Goal: Subscribe to service/newsletter

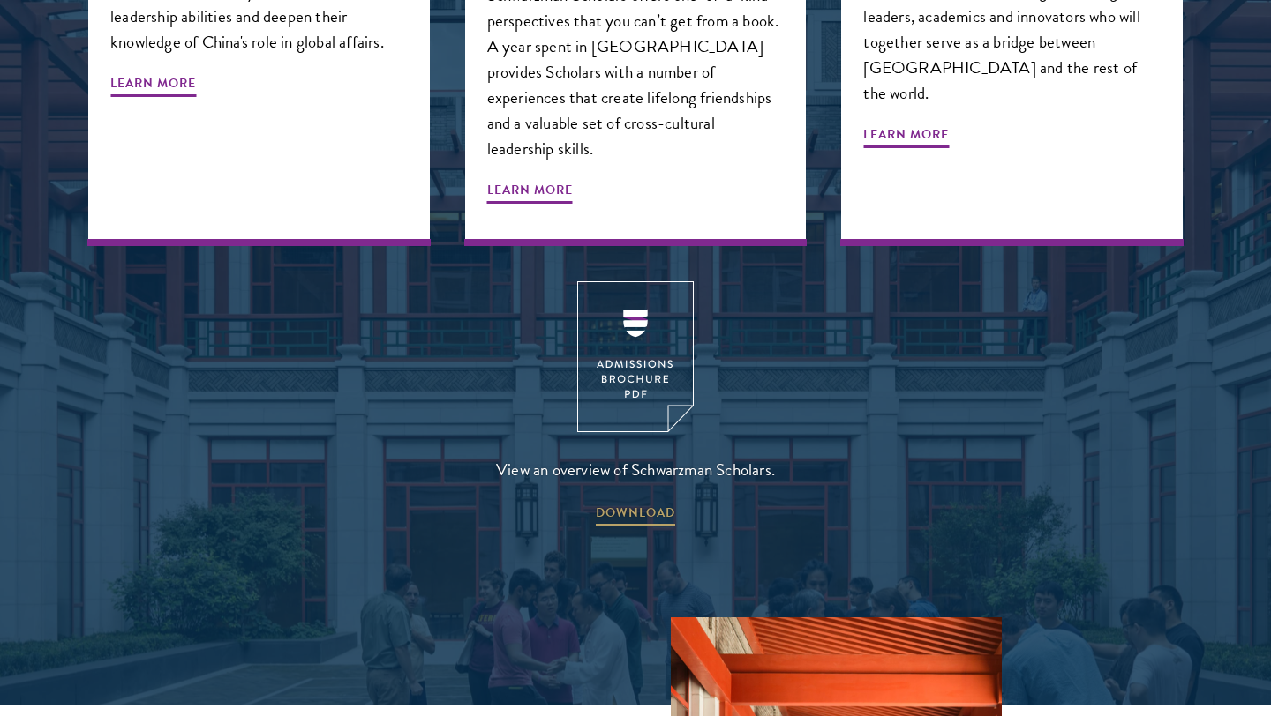
scroll to position [2303, 0]
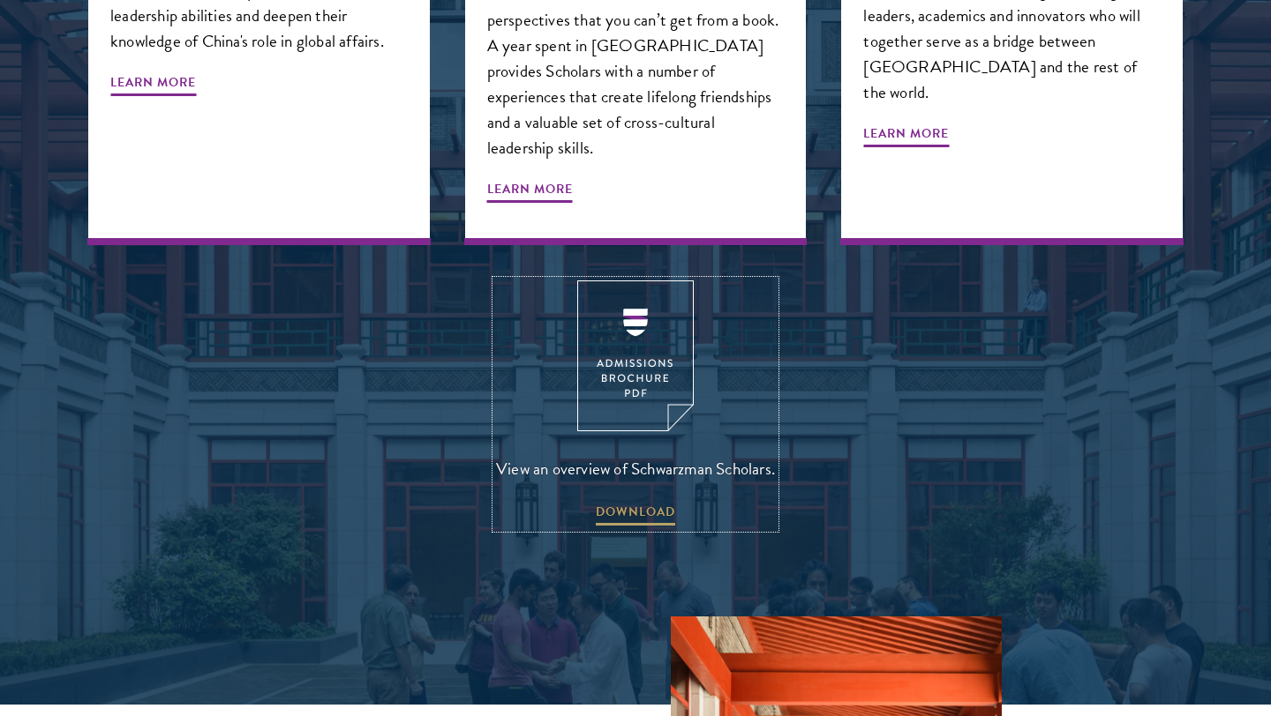
click at [634, 312] on img at bounding box center [635, 356] width 116 height 151
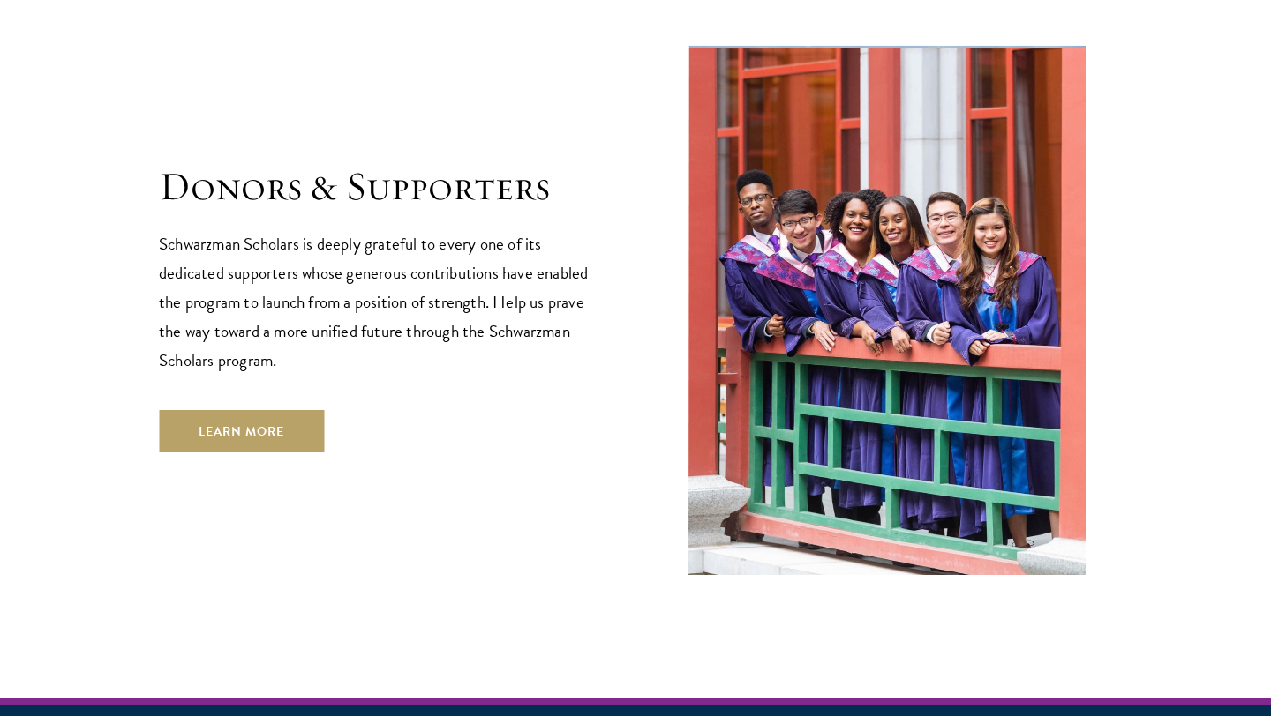
scroll to position [5306, 0]
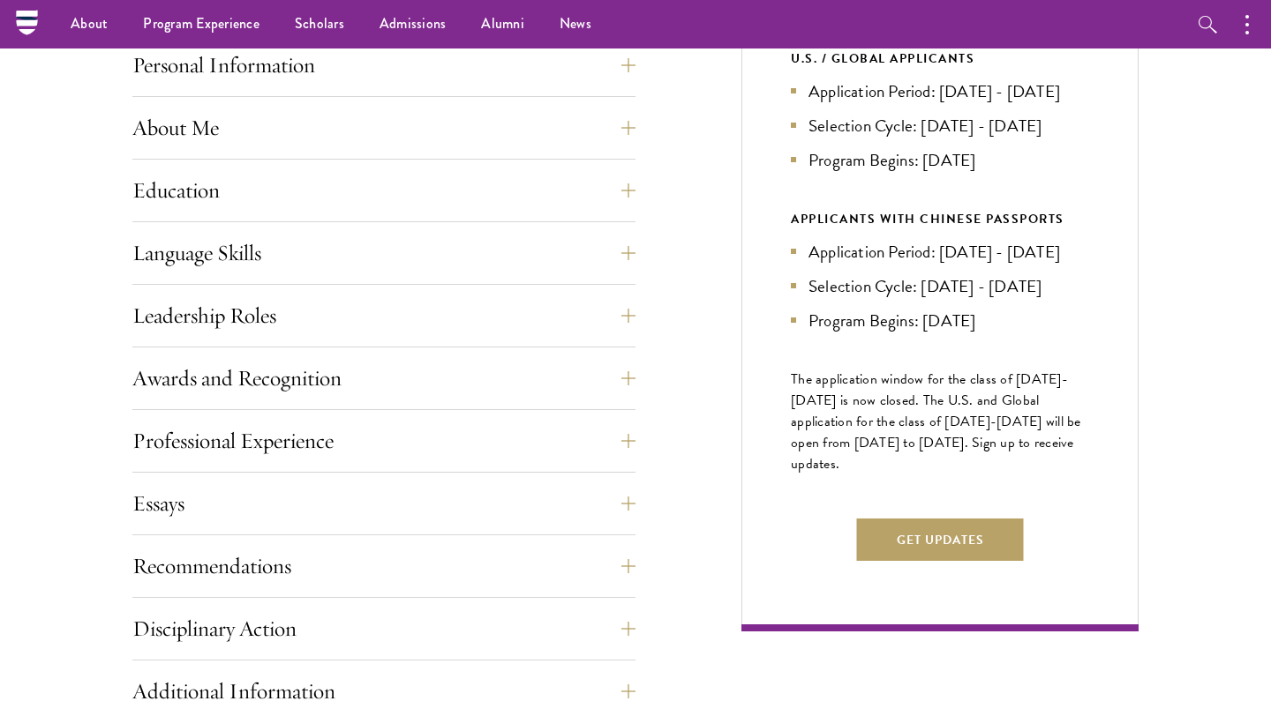
scroll to position [666, 0]
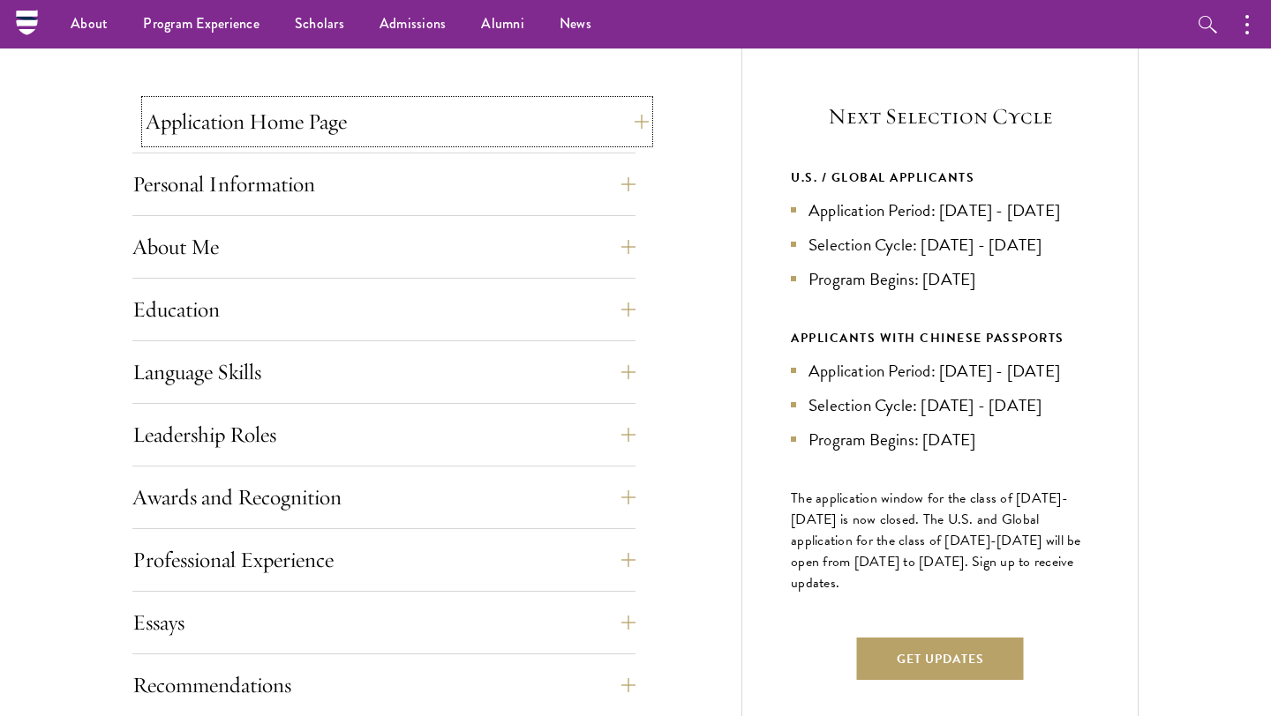
click at [439, 120] on button "Application Home Page" at bounding box center [397, 122] width 503 height 42
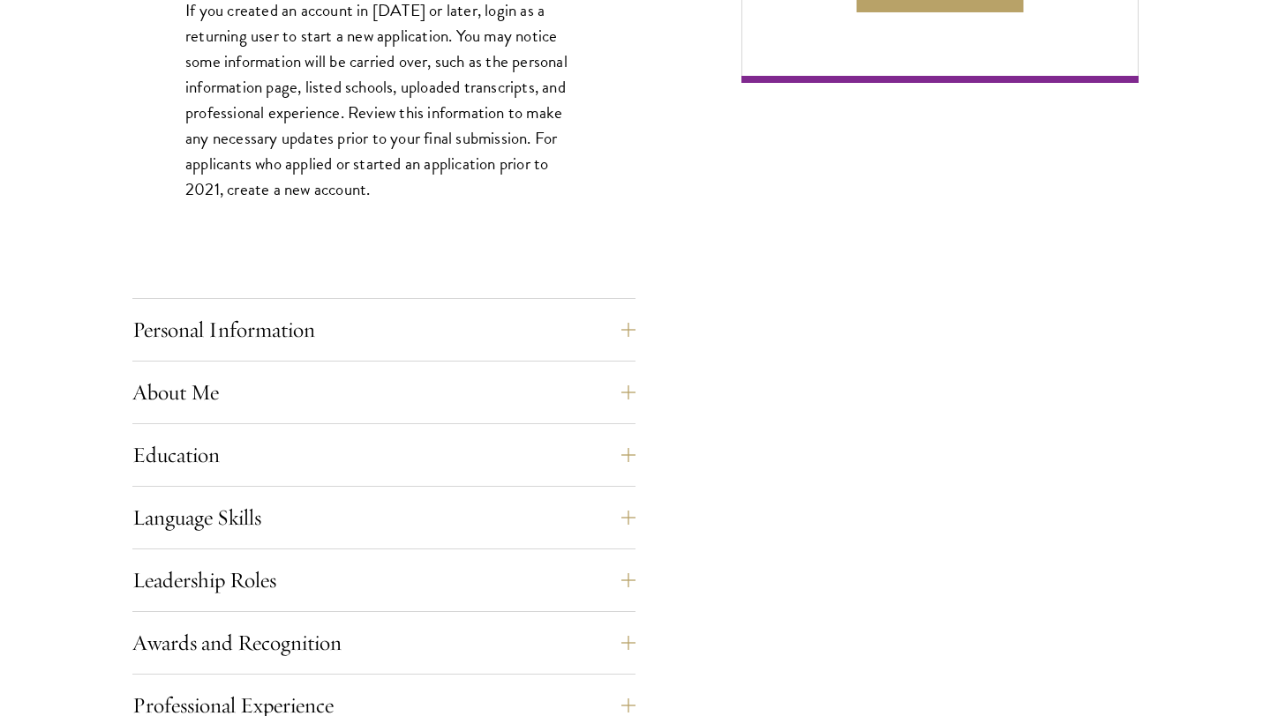
scroll to position [1339, 0]
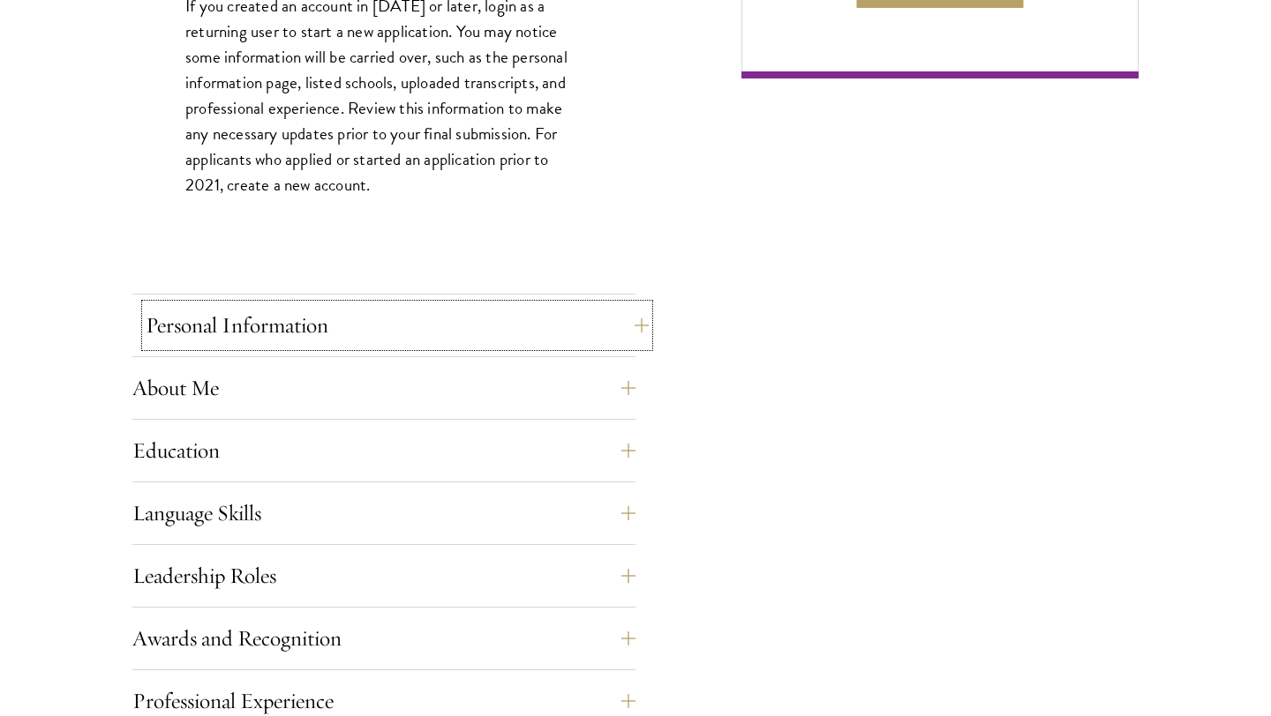
click at [323, 326] on button "Personal Information" at bounding box center [397, 325] width 503 height 42
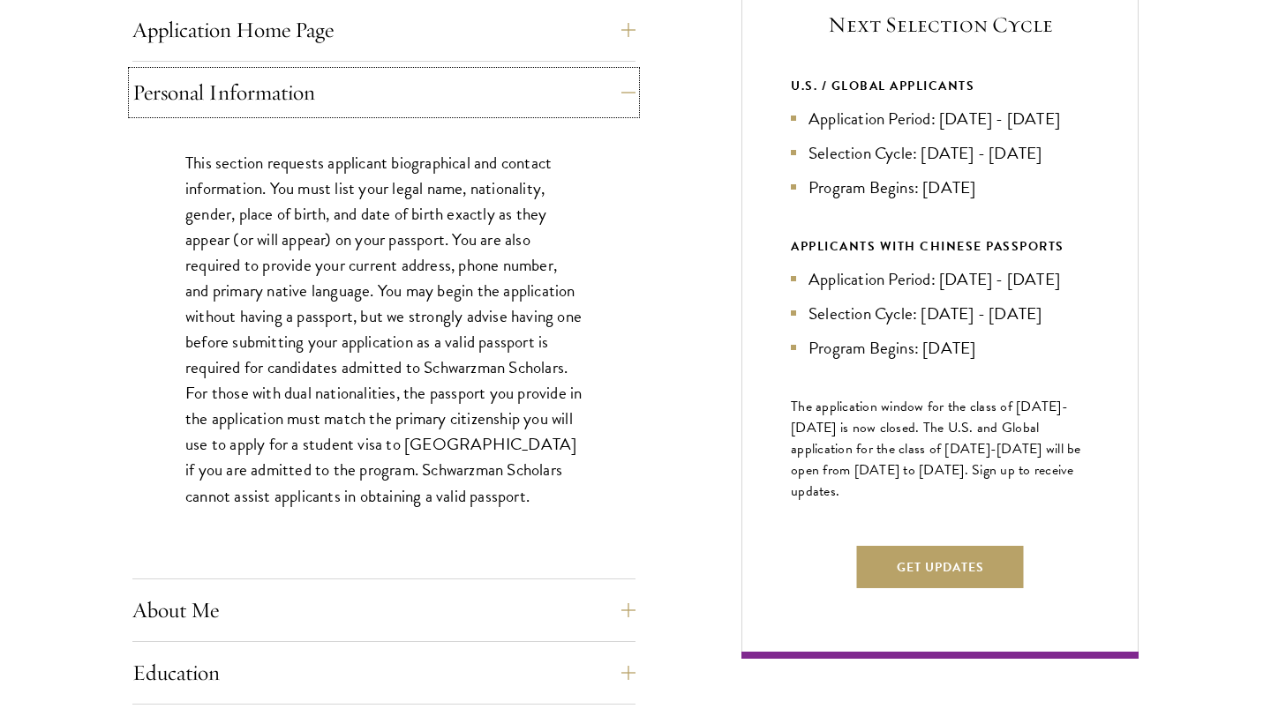
scroll to position [760, 0]
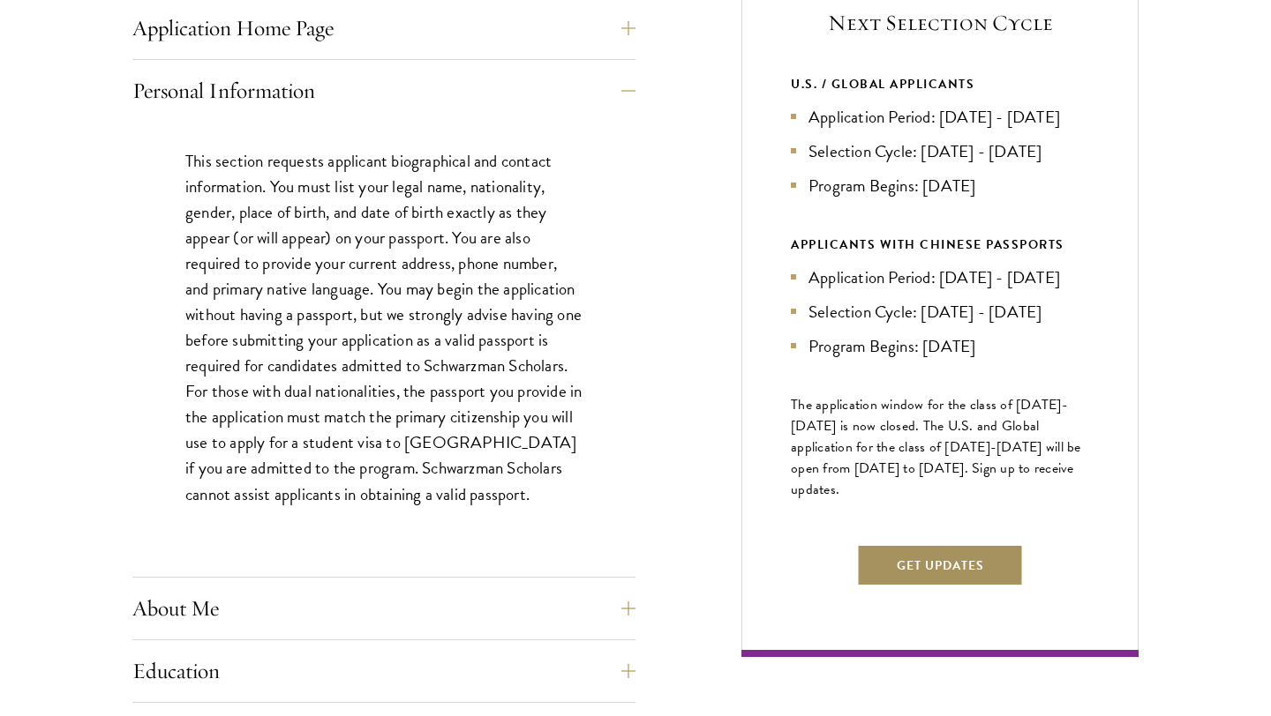
click at [934, 587] on button "Get Updates" at bounding box center [940, 565] width 167 height 42
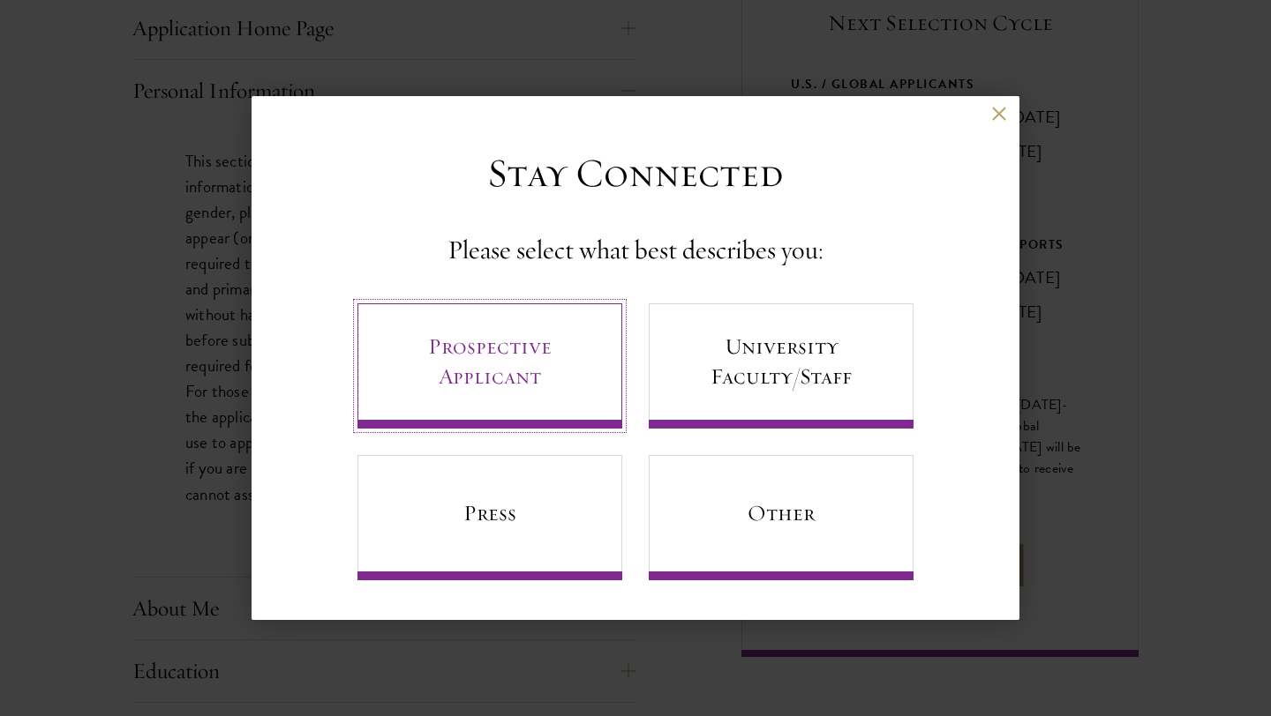
click at [476, 379] on link "Prospective Applicant" at bounding box center [489, 366] width 265 height 125
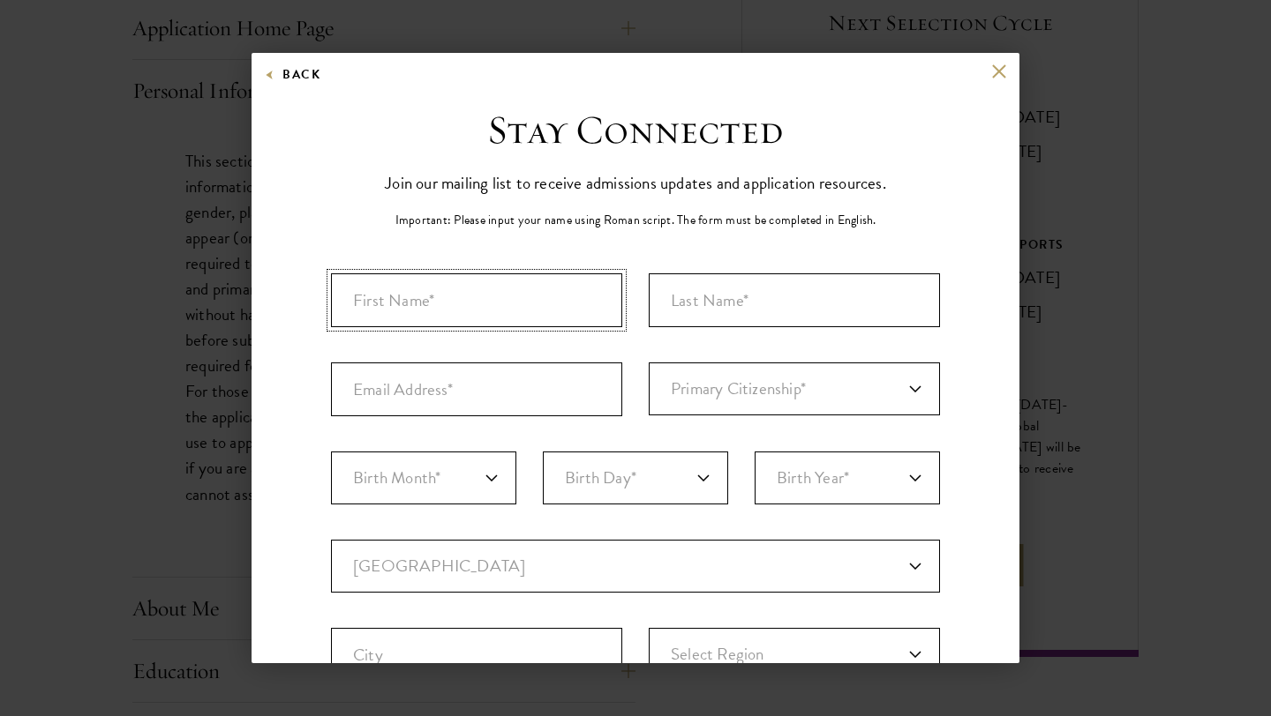
click at [492, 317] on input "First Name*" at bounding box center [476, 301] width 291 height 54
type input "Gekchine"
click at [732, 305] on input "Last Name (Family Name)*" at bounding box center [794, 301] width 291 height 54
type input "Heng"
click at [495, 388] on input "Email Address*" at bounding box center [476, 390] width 291 height 54
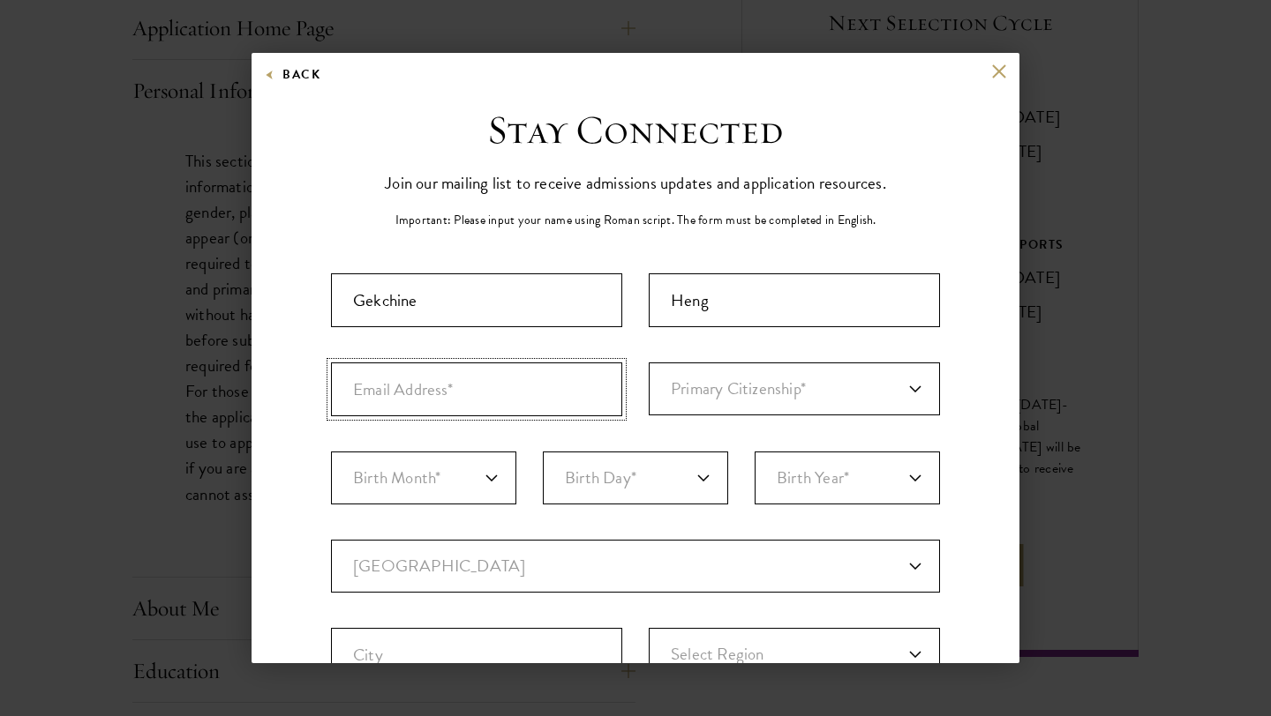
type input "y"
type input "henggekchine@gmail.com"
click at [701, 399] on select "Primary Citizenship* Afghanistan Aland Islands Albania Algeria Andorra Angola A…" at bounding box center [794, 389] width 291 height 53
select select "CB"
click at [453, 480] on select "Birth Month* January February March April May June July August September Octobe…" at bounding box center [423, 478] width 185 height 53
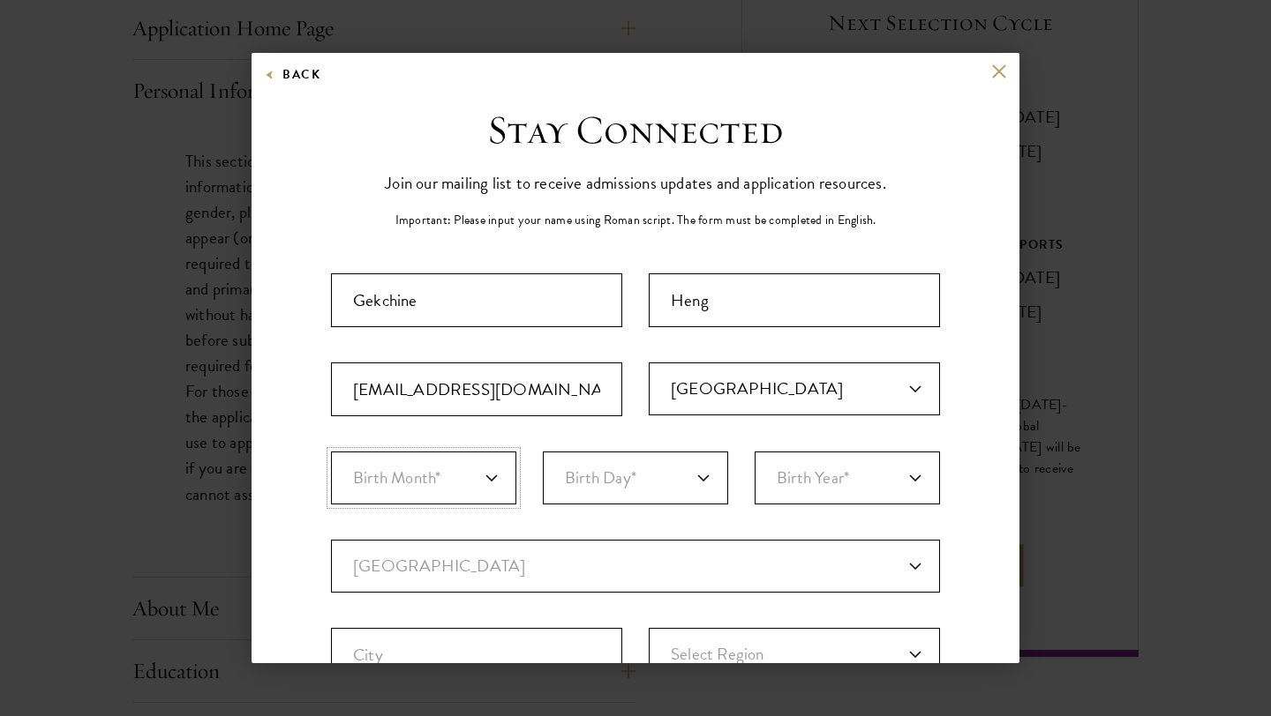
select select "07"
click at [662, 482] on select "Birth Day* 1 2 3 4 5 6 7 8 9 10 11 12 13 14 15 16 17 18 19 20 21 22 23 24 25 26…" at bounding box center [635, 478] width 185 height 53
select select "26"
click at [811, 474] on select "Birth Year* 2025 2024 2023 2022 2021 2020 2019 2018 2017 2016 2015 2014 2013 20…" at bounding box center [846, 478] width 185 height 53
select select "2003"
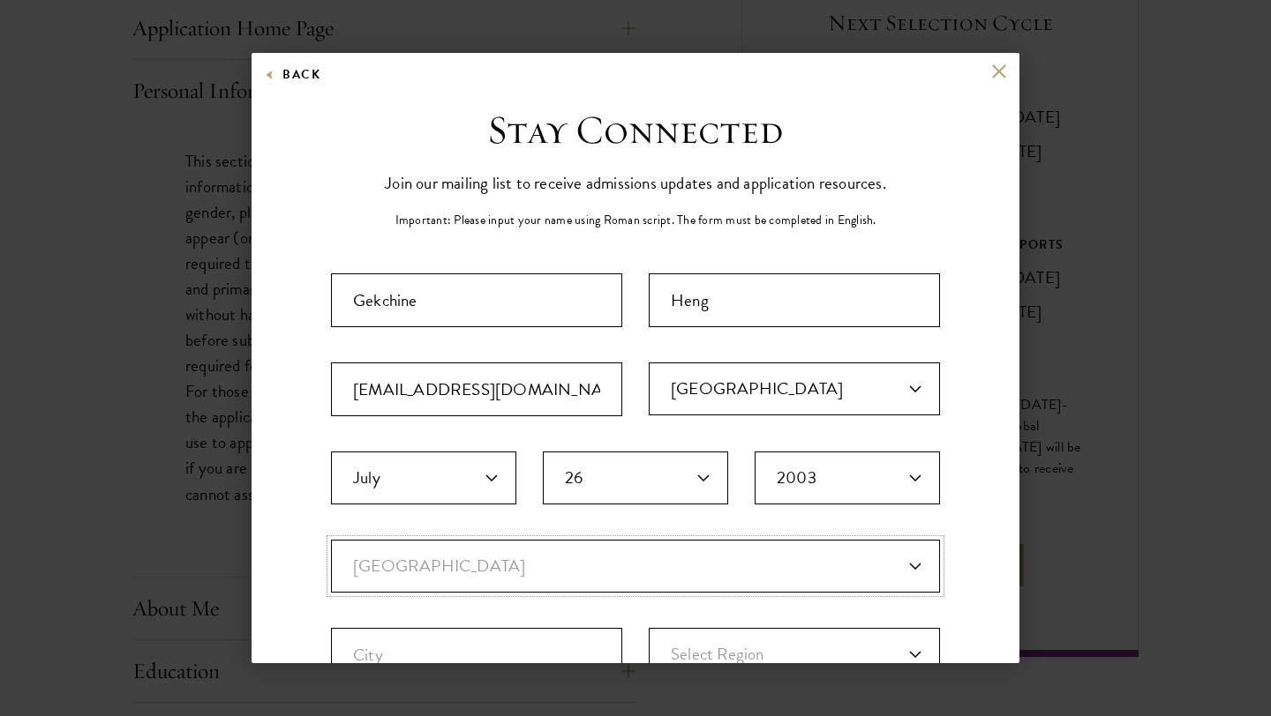
click at [817, 576] on select "Current Country Afghanistan Aland Islands Albania Algeria Andorra Angola Anguil…" at bounding box center [635, 566] width 609 height 53
select select "CB"
select select
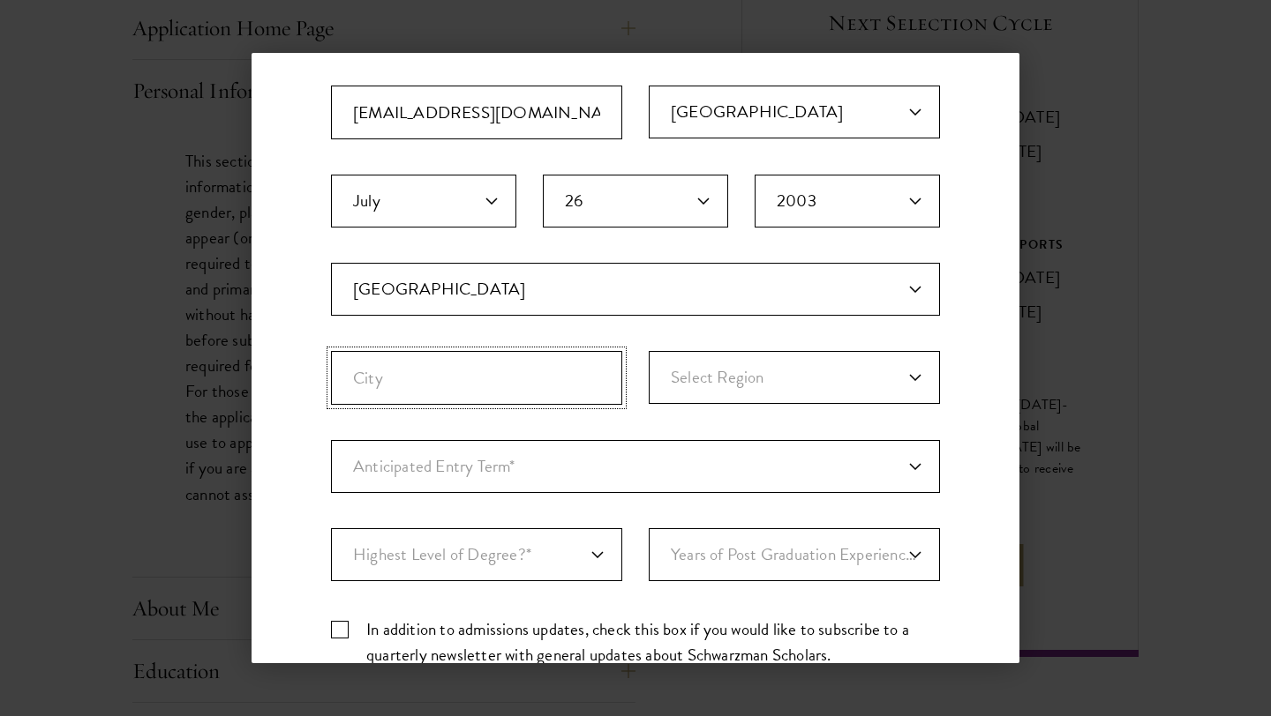
click at [506, 386] on input "City" at bounding box center [476, 378] width 291 height 54
type input "Phnom Penh"
click at [739, 378] on select "Select Region Banteay Meanchey Battambang Kampong Cham Kampong Chhnang Kampong …" at bounding box center [794, 377] width 291 height 53
select select "Phnom Penh"
click at [532, 472] on select "Anticipated Entry Term* August 2026 (Application opens April 2025) Just Explori…" at bounding box center [635, 466] width 609 height 53
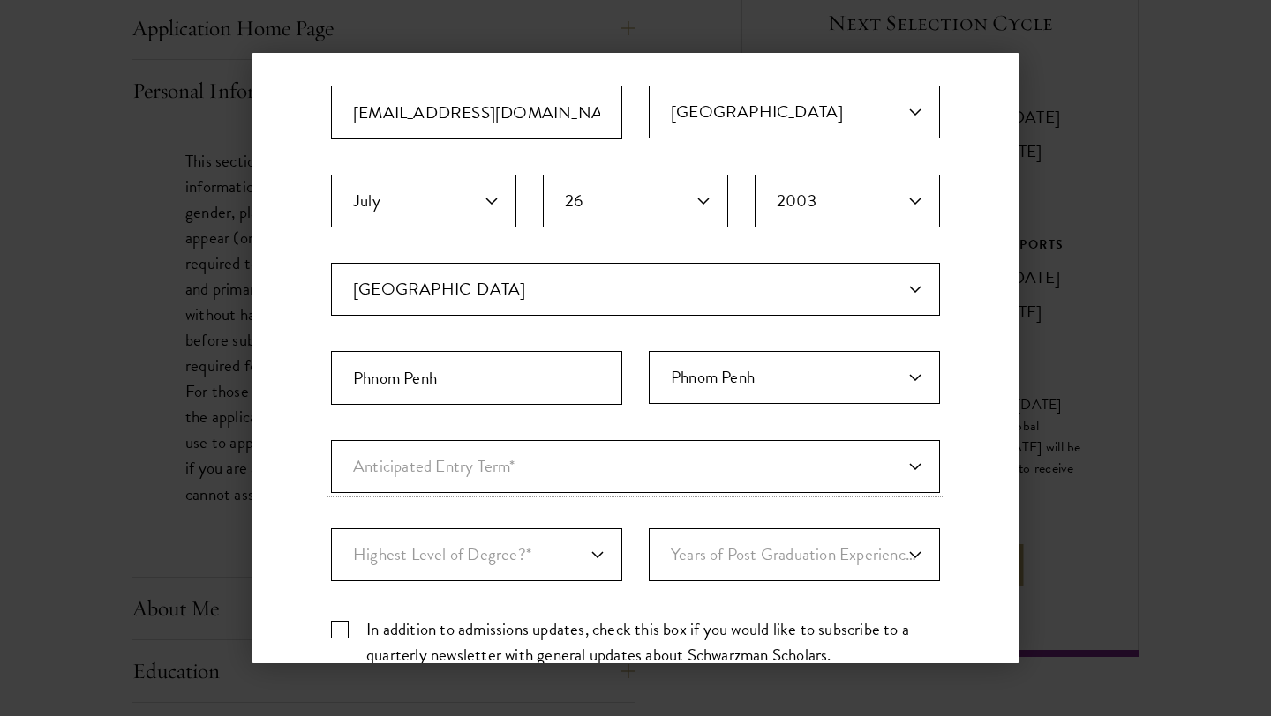
select select "e64b8ab3-eabb-4867-96d5-7e6b4840665f"
click at [576, 465] on select "Anticipated Entry Term* August 2026 (Application opens April 2025) Just Explori…" at bounding box center [635, 466] width 609 height 53
select select "Anticipated Entry Term*"
click at [567, 522] on div "Important: The form must be completed in English. Gekchine Heng henggekchine@gm…" at bounding box center [635, 339] width 609 height 686
click at [583, 490] on select "Anticipated Entry Term* August 2026 (Application opens April 2025) Just Explori…" at bounding box center [635, 466] width 609 height 53
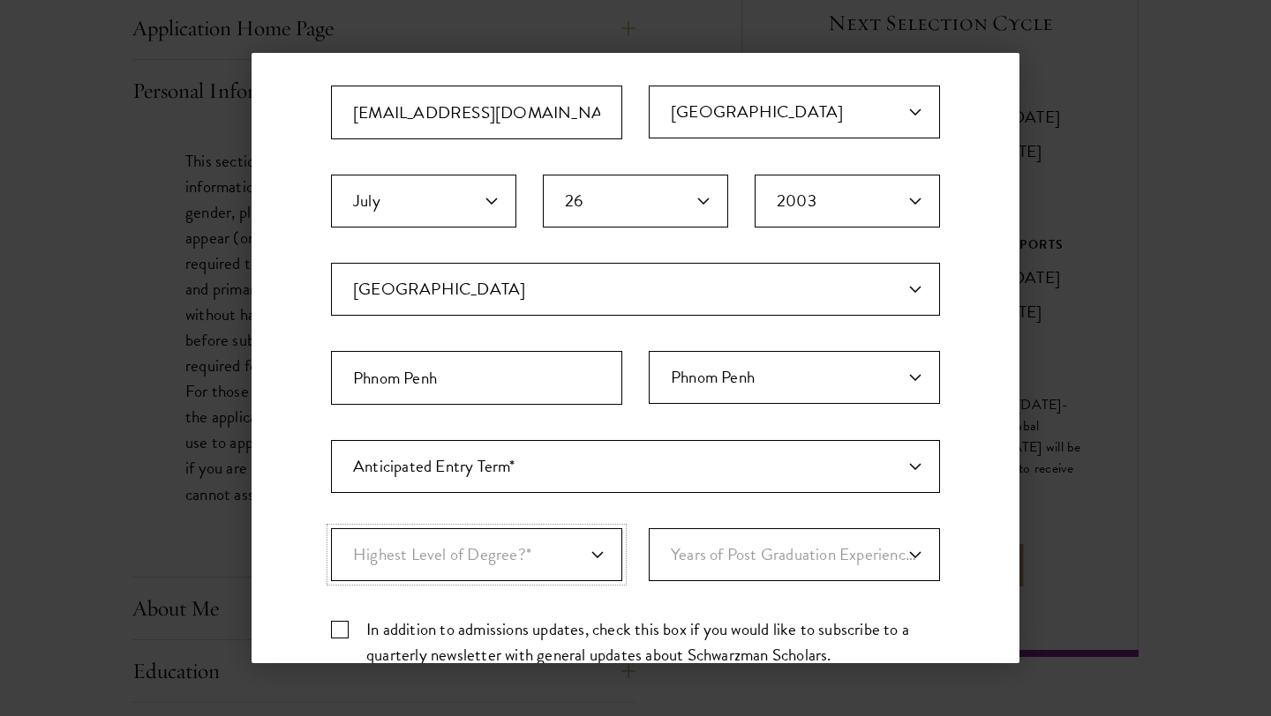
click at [556, 572] on select "Highest Level of Degree?* PHD Bachelor's Master's Current Undergraduate Student" at bounding box center [476, 555] width 291 height 53
select select "baef124f-e103-44b1-8ca6-5d0669438e44"
click at [785, 558] on select "Years of Post Graduation Experience?* 1 2 3 4 5 6 7 8 9 10" at bounding box center [794, 555] width 291 height 53
select select "1"
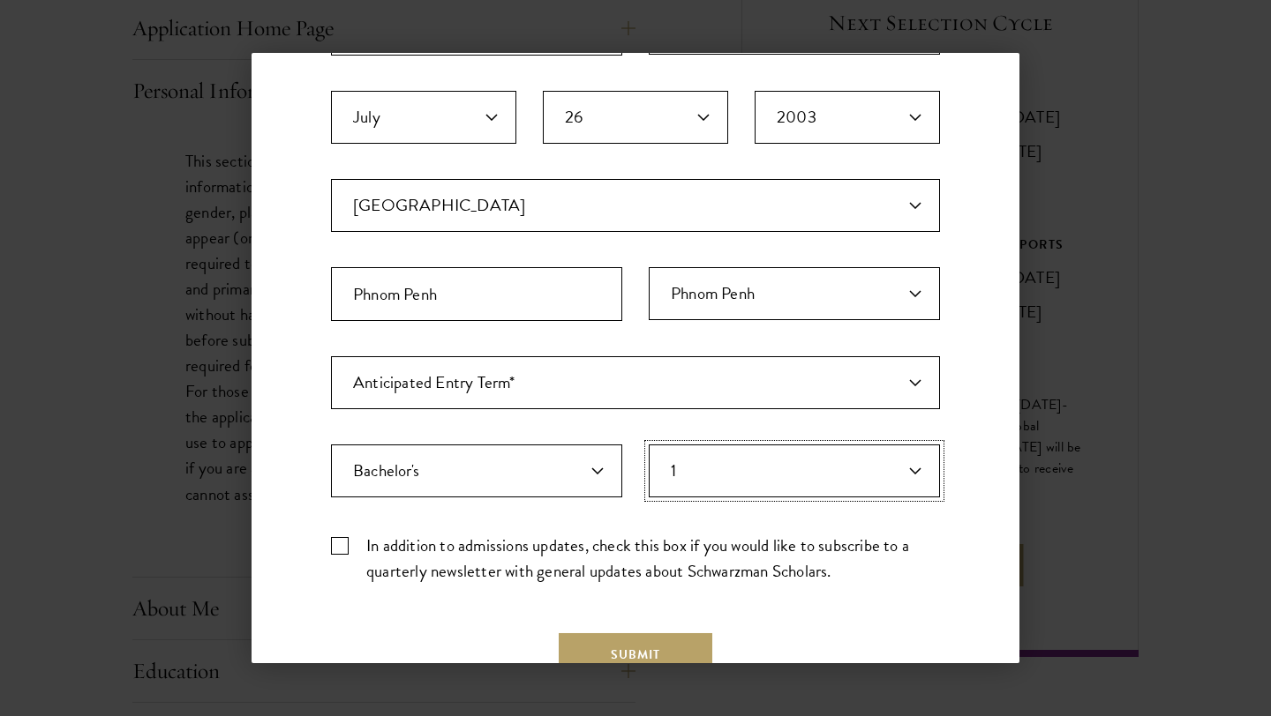
scroll to position [428, 0]
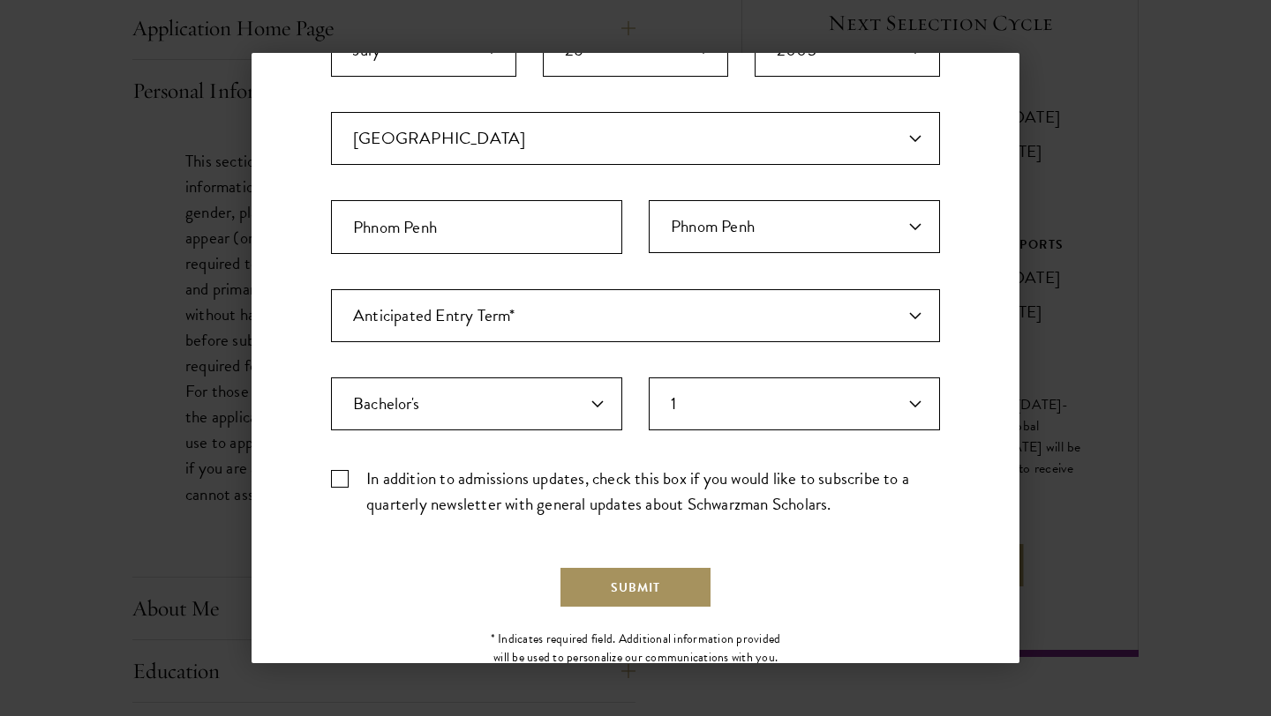
click at [671, 578] on button "Submit" at bounding box center [636, 587] width 154 height 42
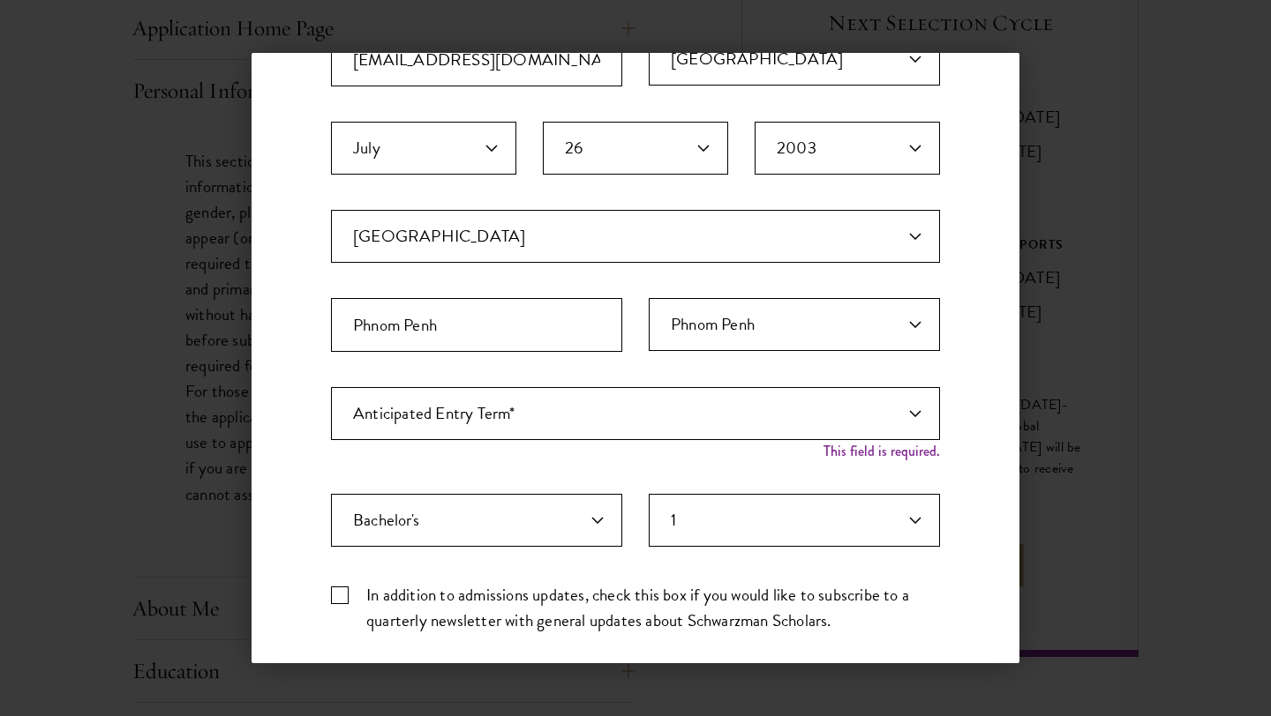
scroll to position [331, 0]
click at [660, 410] on select "Anticipated Entry Term* August 2026 (Application opens April 2025) Just Explori…" at bounding box center [635, 412] width 609 height 53
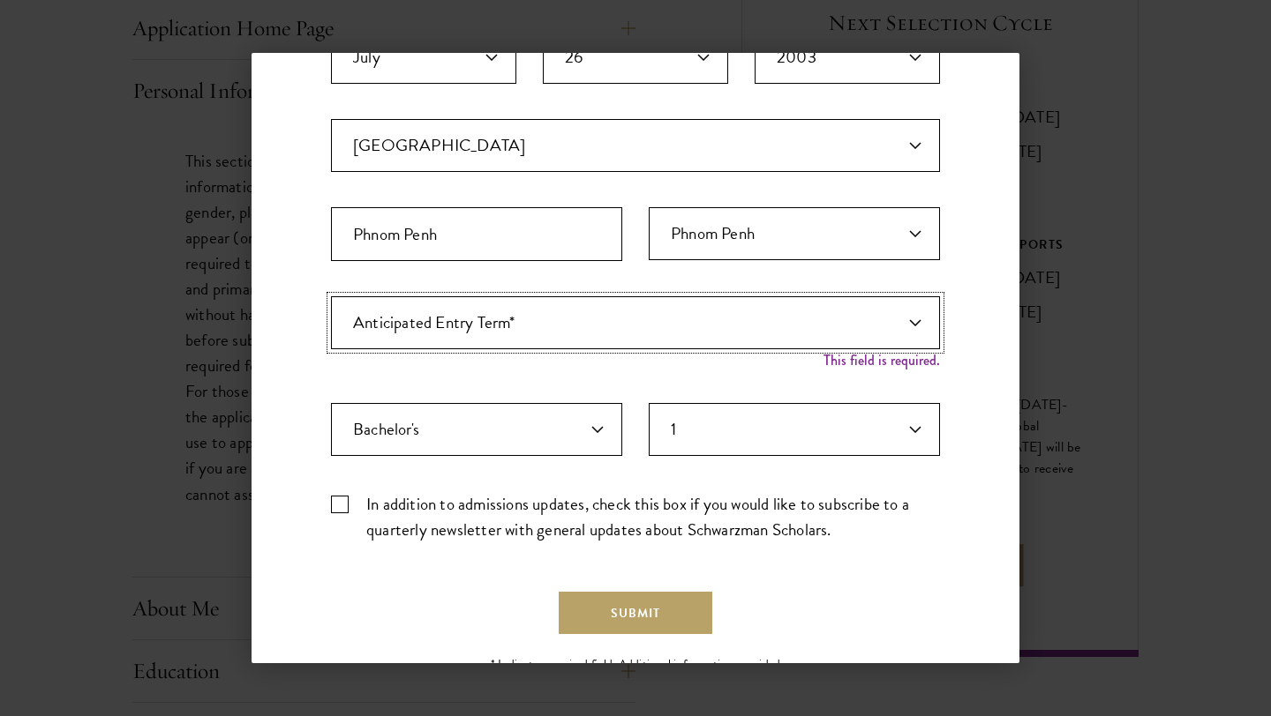
scroll to position [422, 0]
click at [660, 319] on select "Anticipated Entry Term* August 2026 (Application opens April 2025) Just Explori…" at bounding box center [635, 322] width 609 height 53
select select "a6790467-ebe7-4045-a56a-66c1cae98076"
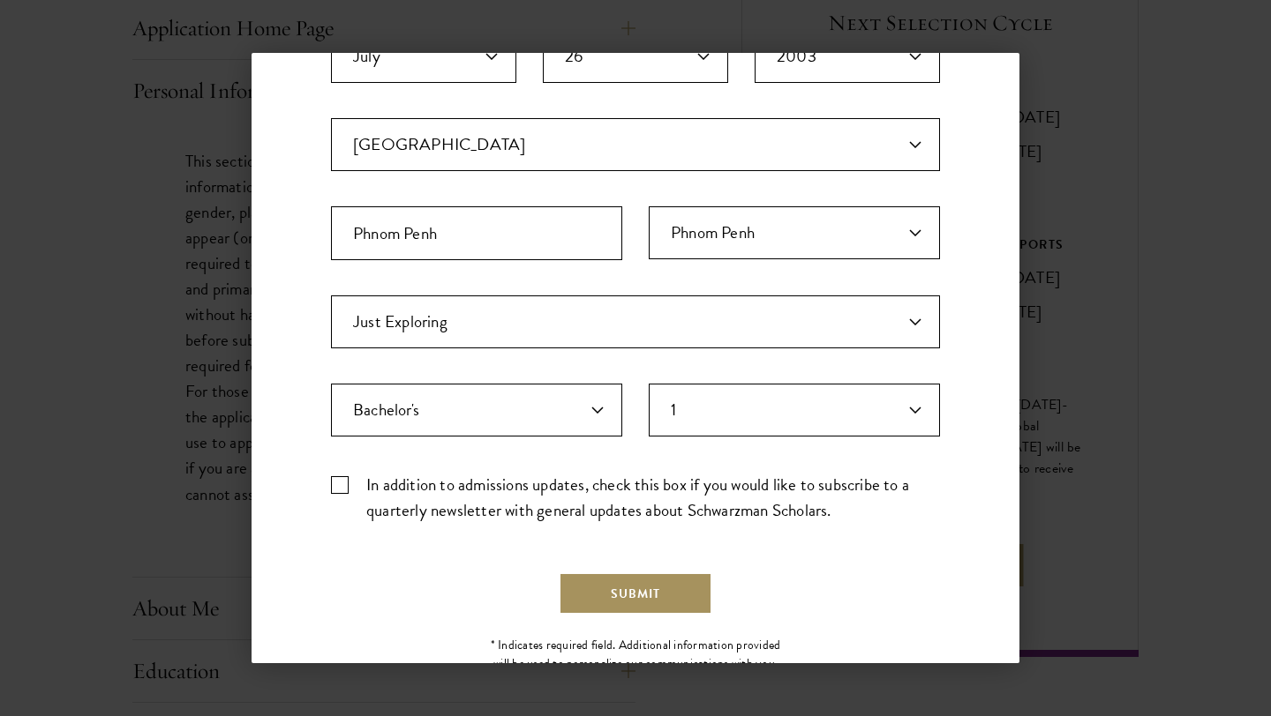
click at [635, 591] on button "Submit" at bounding box center [636, 594] width 154 height 42
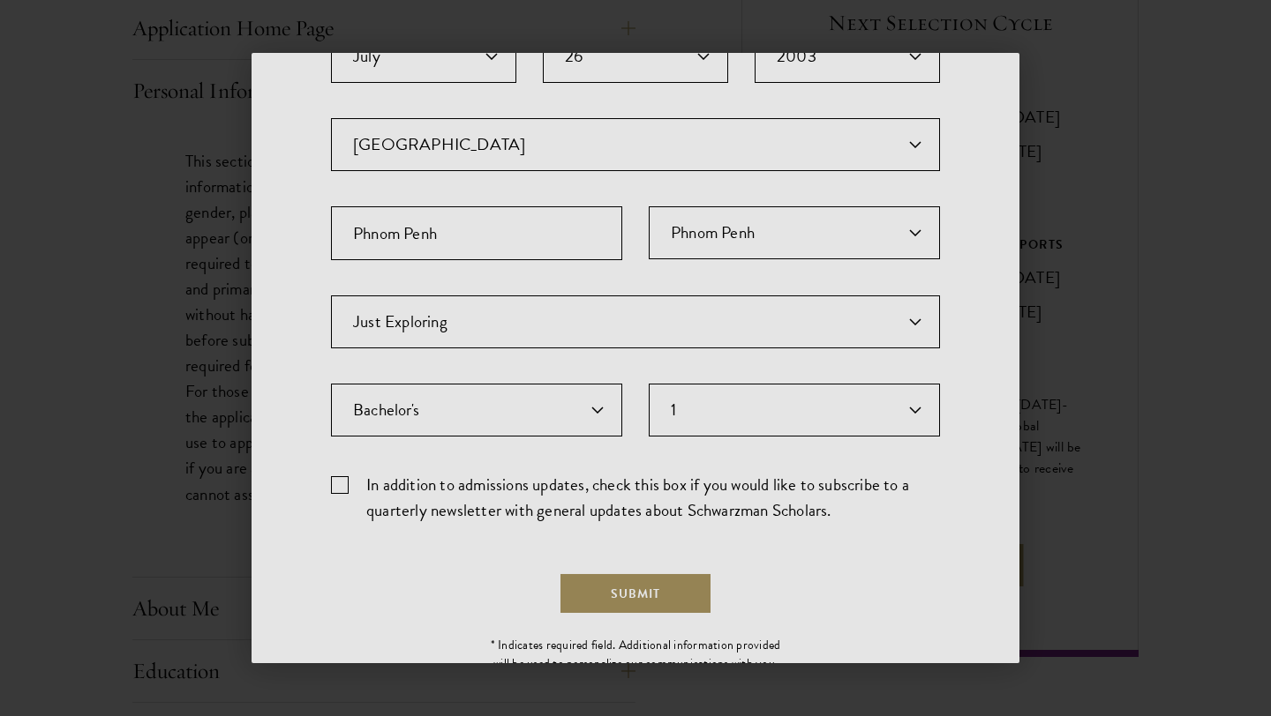
scroll to position [0, 0]
